Goal: Information Seeking & Learning: Learn about a topic

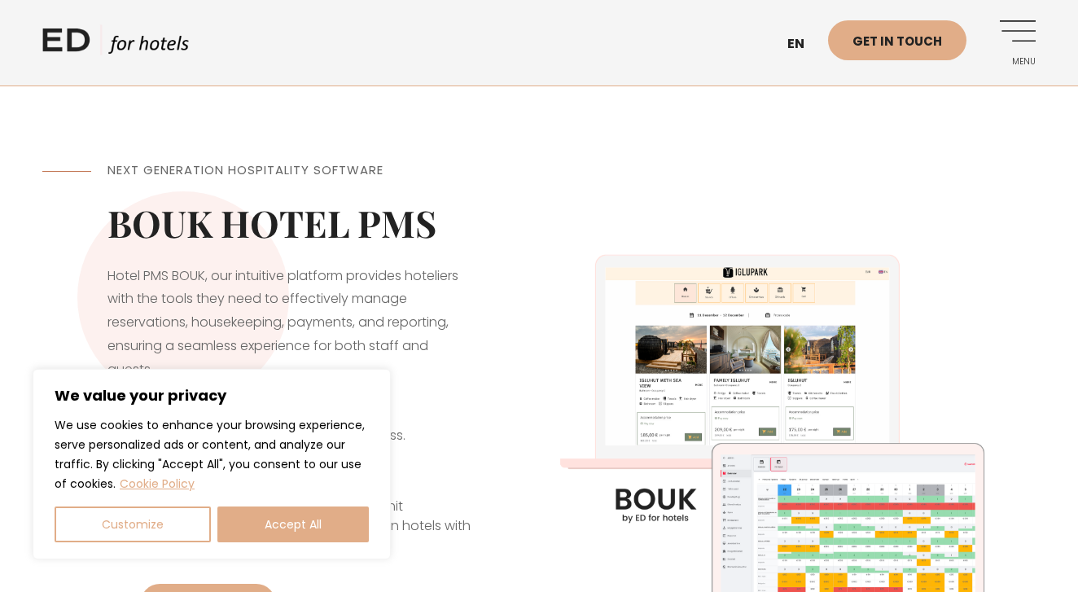
scroll to position [303, 0]
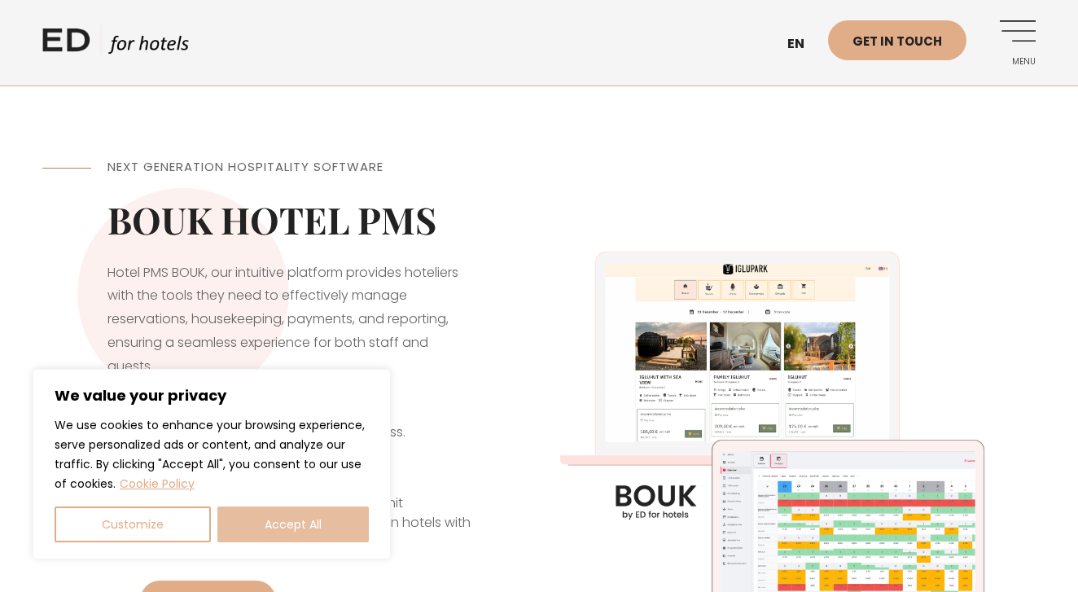
click at [269, 528] on button "Accept All" at bounding box center [293, 525] width 152 height 36
checkbox input "true"
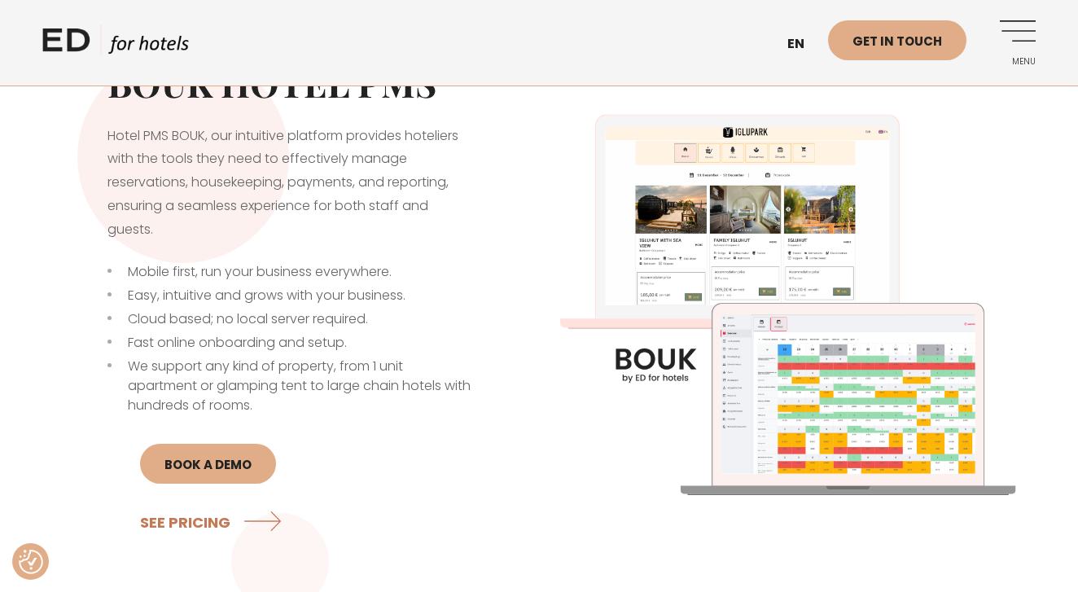
scroll to position [442, 0]
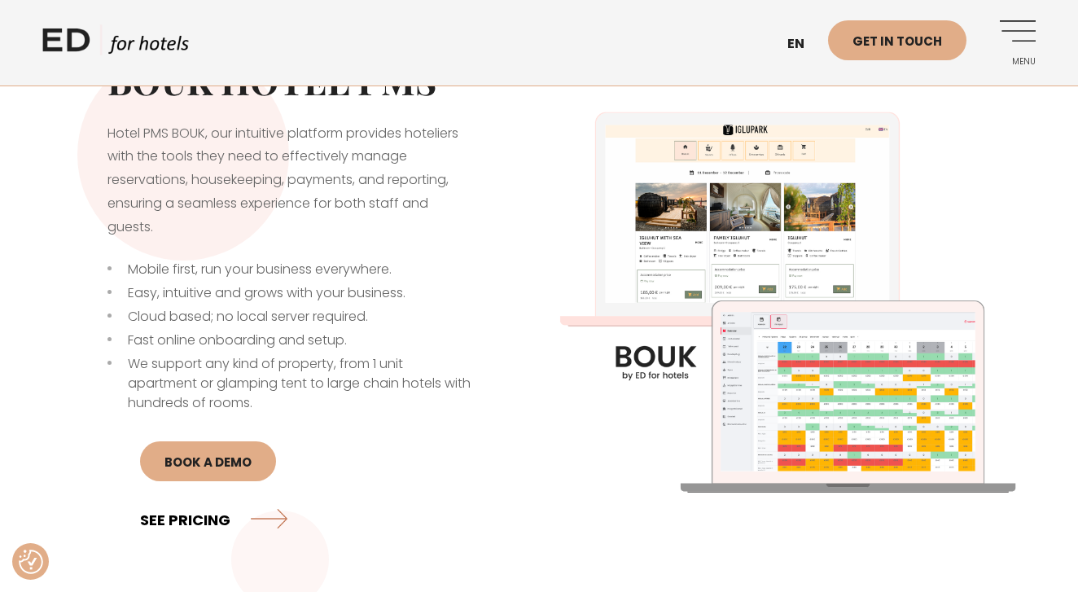
click at [213, 521] on link "SEE PRICING" at bounding box center [213, 519] width 147 height 43
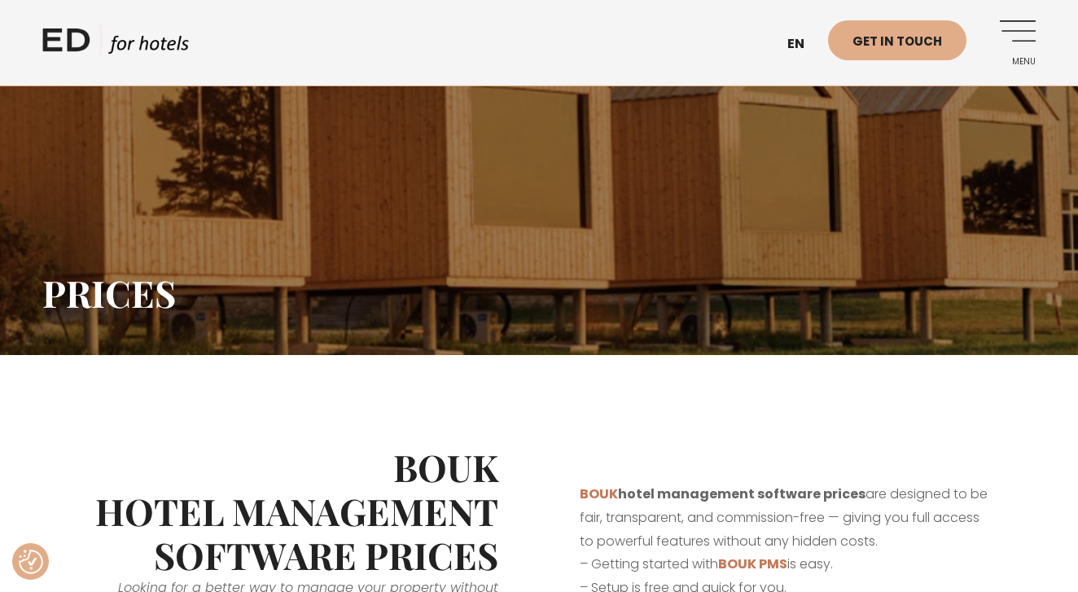
click at [1024, 33] on link "Menu" at bounding box center [1013, 42] width 45 height 45
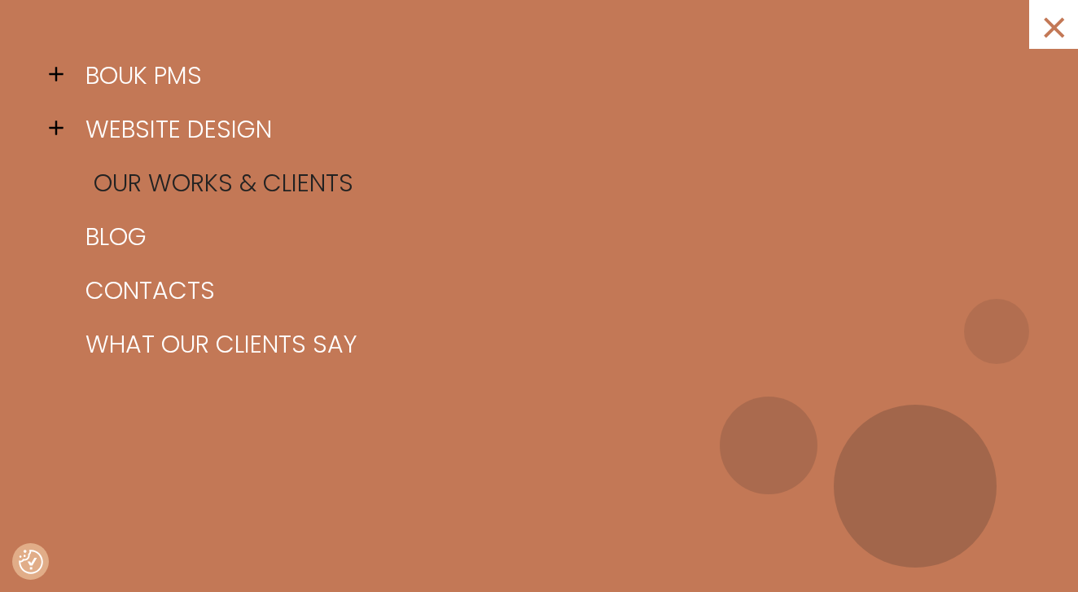
click at [178, 187] on link "Our works & clients" at bounding box center [559, 183] width 956 height 54
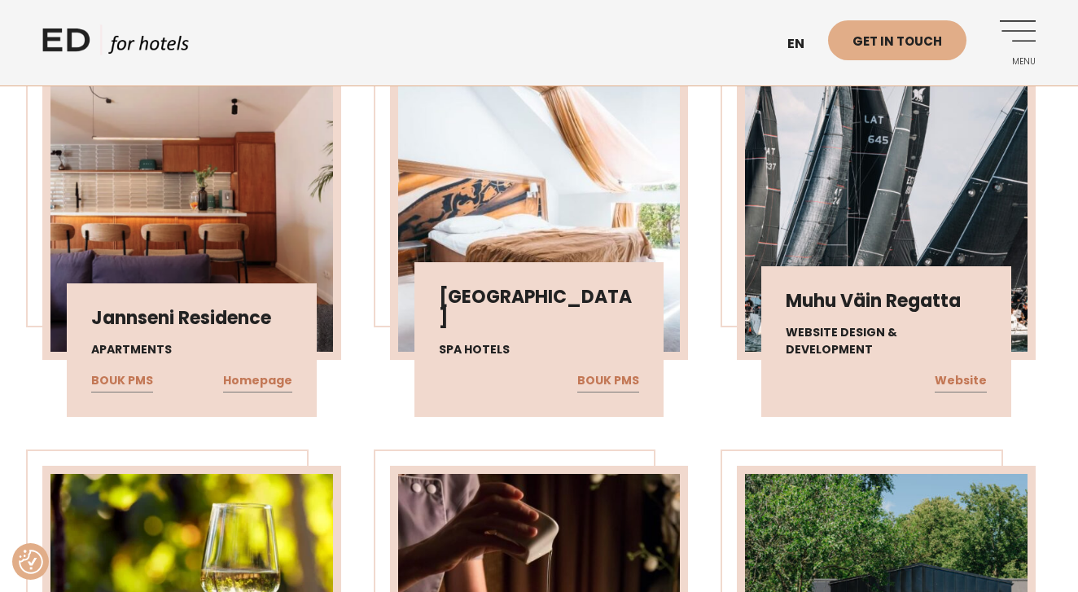
scroll to position [552, 0]
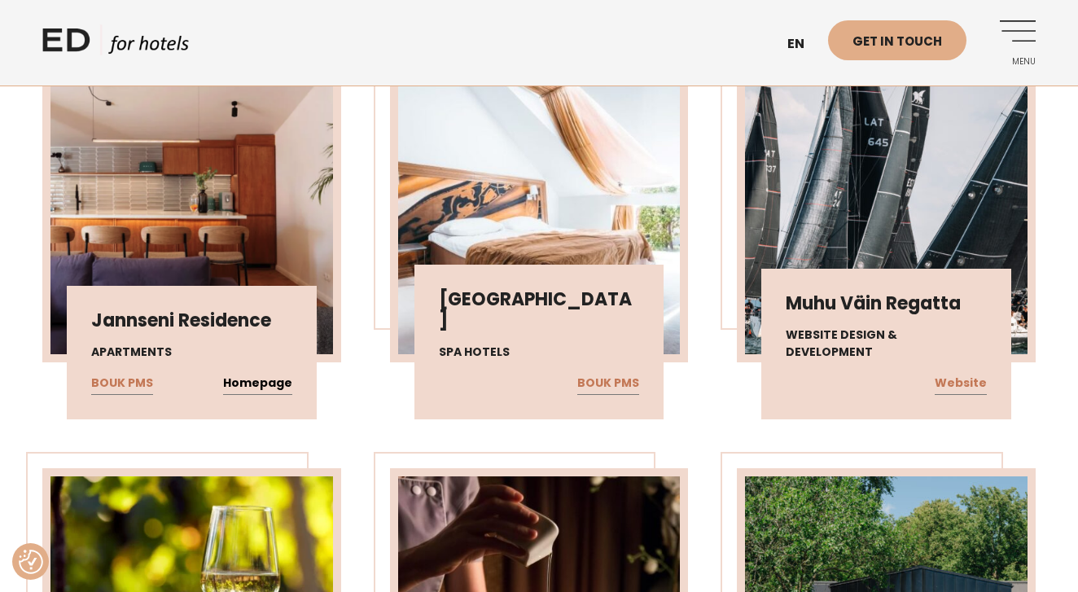
click at [266, 381] on link "Homepage" at bounding box center [257, 383] width 69 height 21
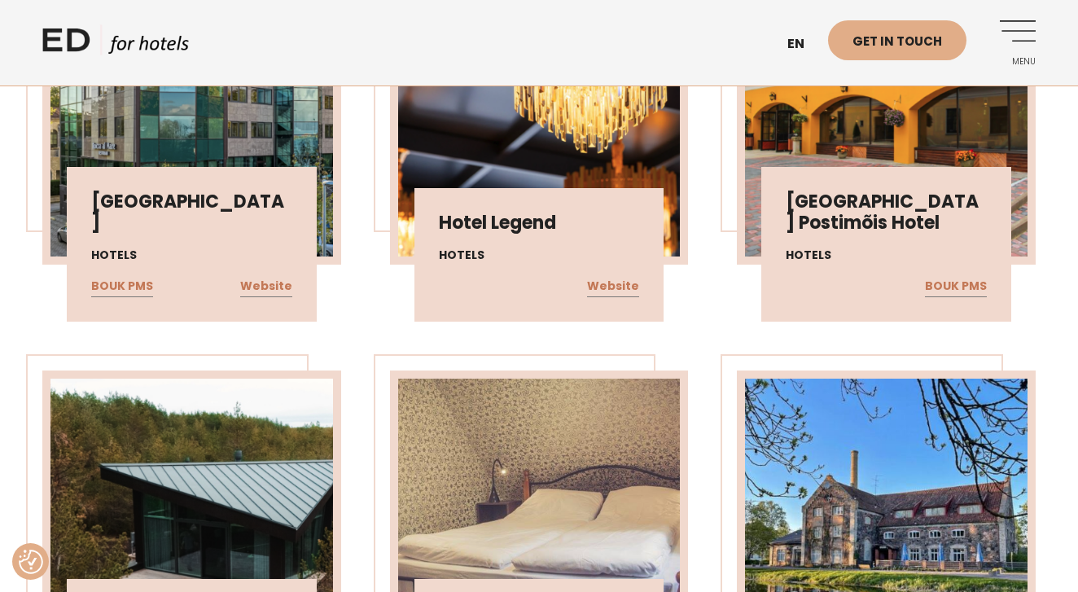
scroll to position [2716, 0]
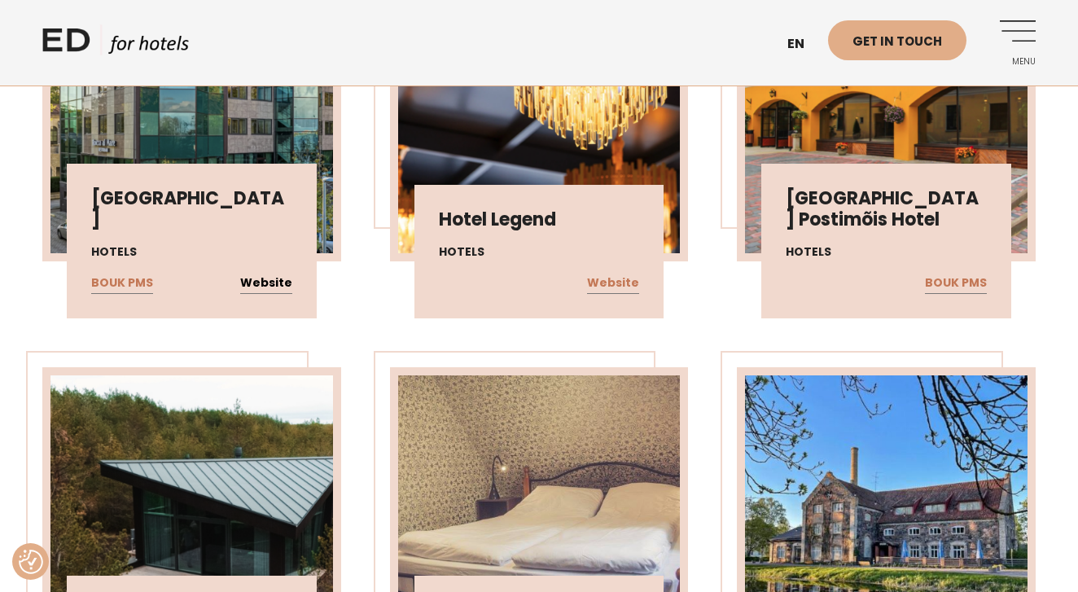
click at [271, 285] on link "Website" at bounding box center [266, 283] width 52 height 21
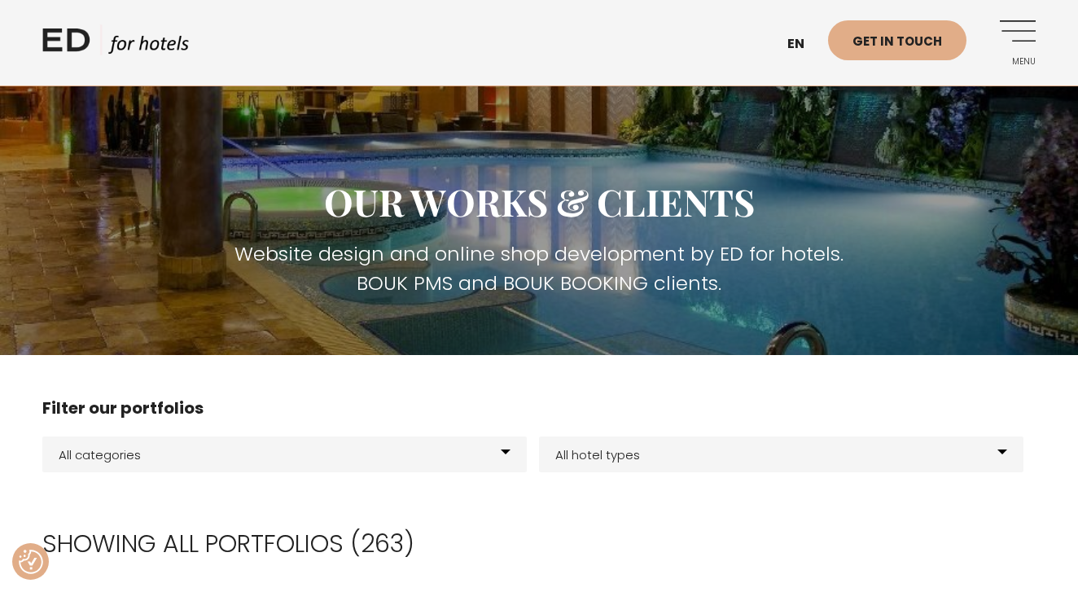
scroll to position [0, 0]
